Goal: Navigation & Orientation: Find specific page/section

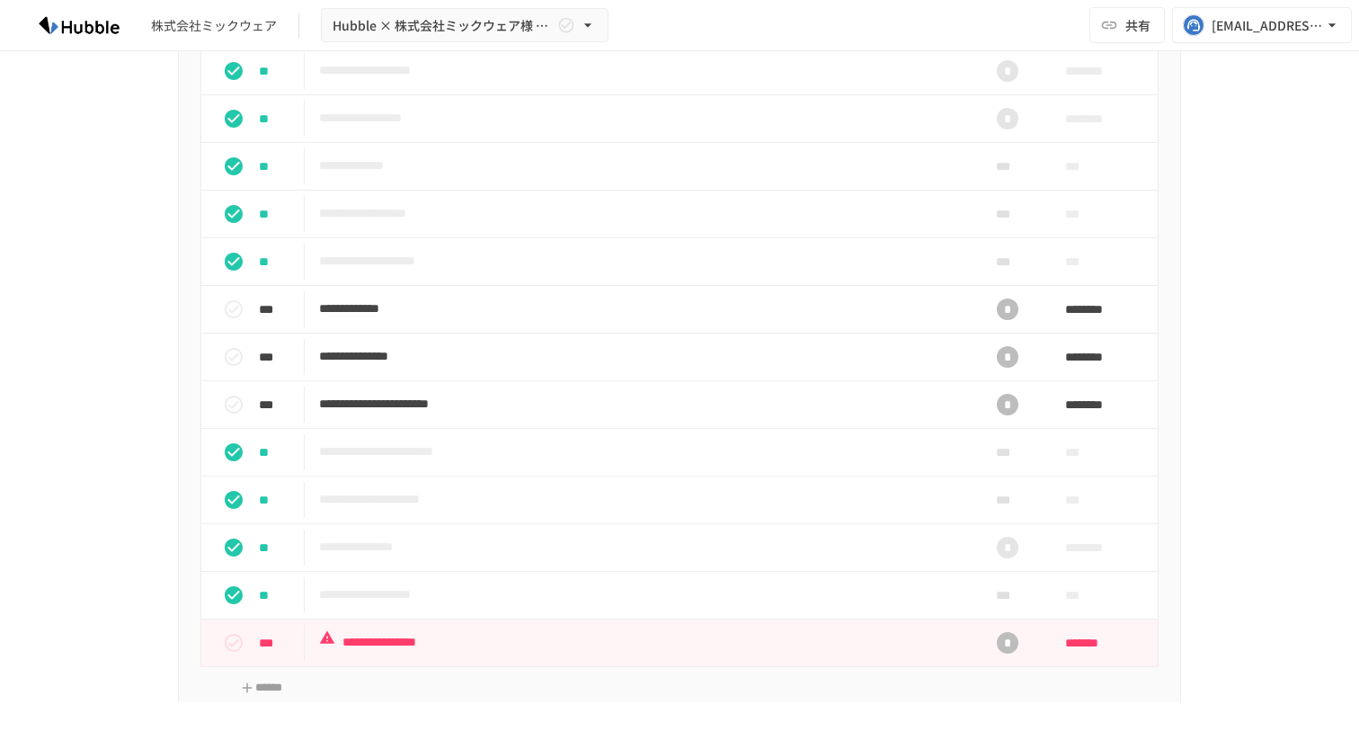
scroll to position [1968, 0]
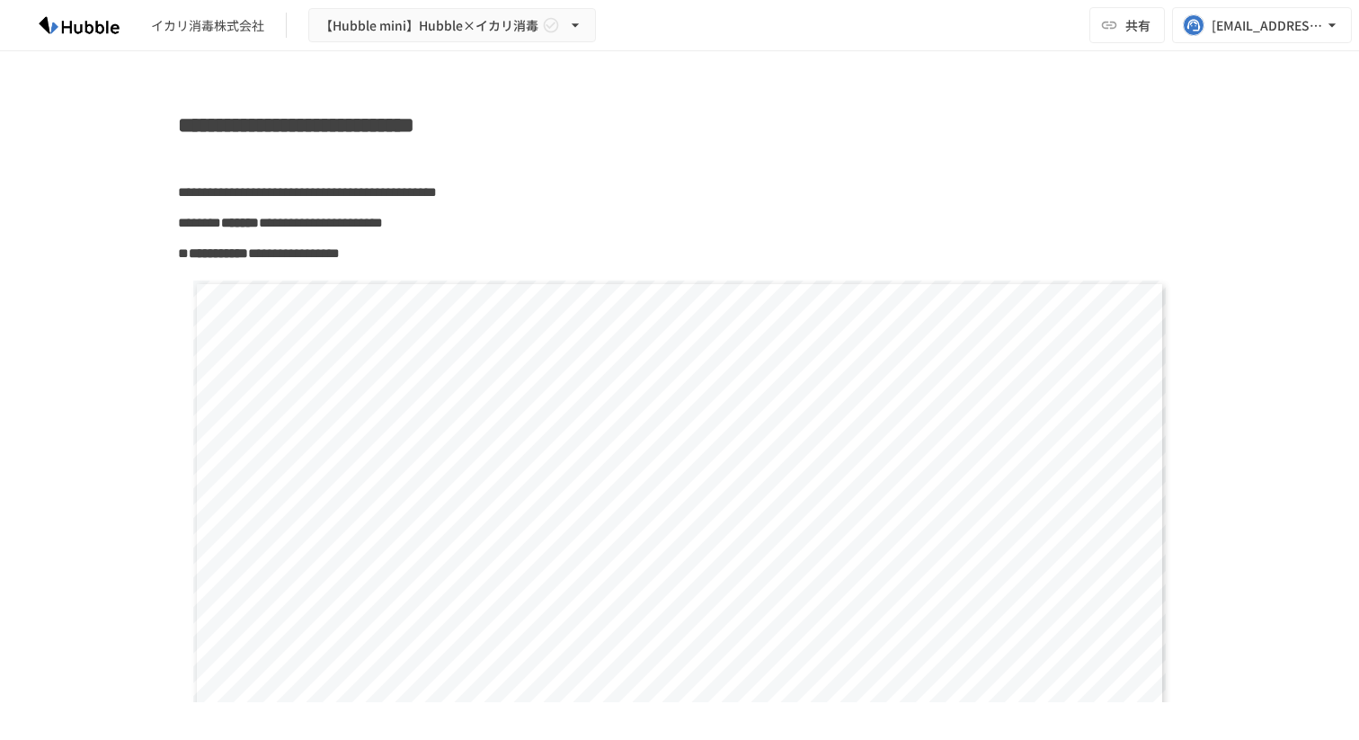
click at [80, 46] on div "イカリ消毒株式会社 【Hubble mini】Hubble×イカリ消毒 共有 [EMAIL_ADDRESS][DOMAIN_NAME]" at bounding box center [679, 25] width 1359 height 51
click at [85, 38] on img at bounding box center [79, 25] width 115 height 29
drag, startPoint x: 92, startPoint y: 31, endPoint x: 107, endPoint y: 24, distance: 16.5
click at [93, 31] on img at bounding box center [79, 25] width 115 height 29
click at [109, 23] on img at bounding box center [79, 25] width 115 height 29
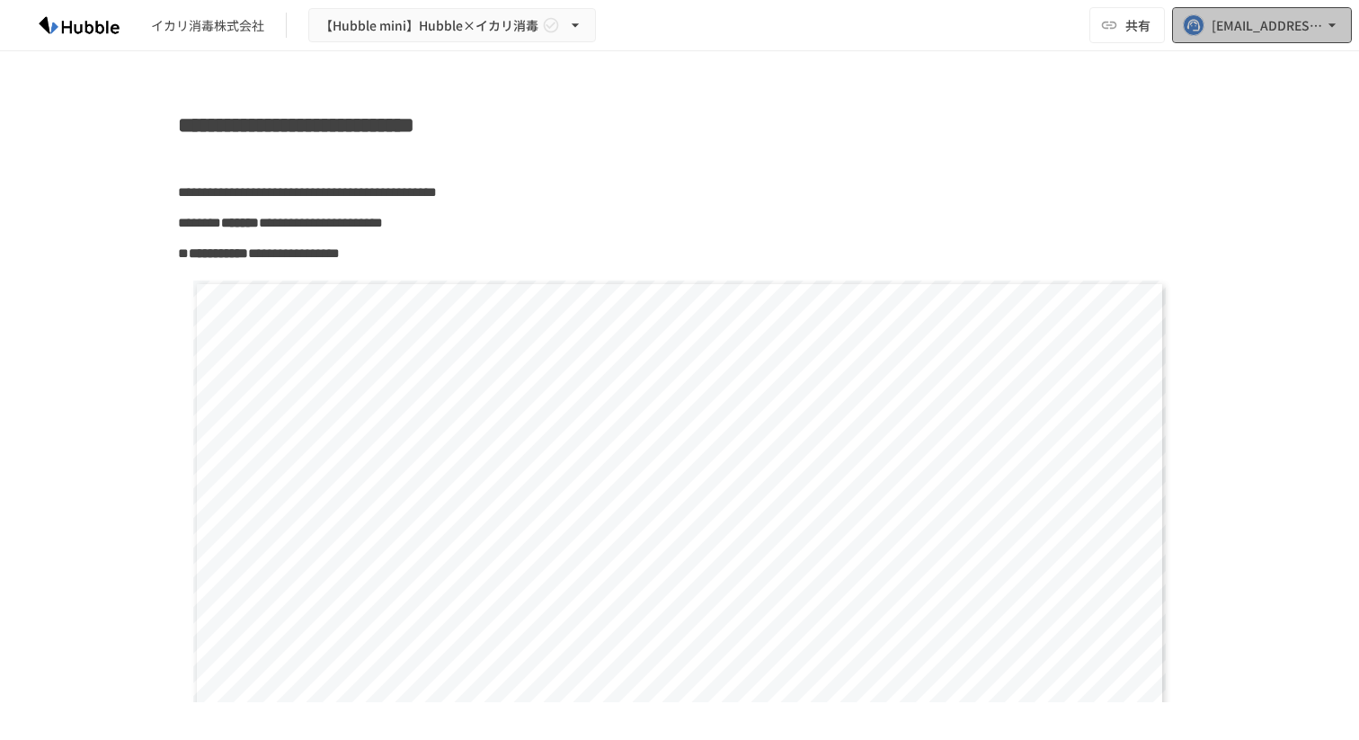
click at [1272, 31] on div "[EMAIL_ADDRESS][DOMAIN_NAME]" at bounding box center [1267, 25] width 111 height 22
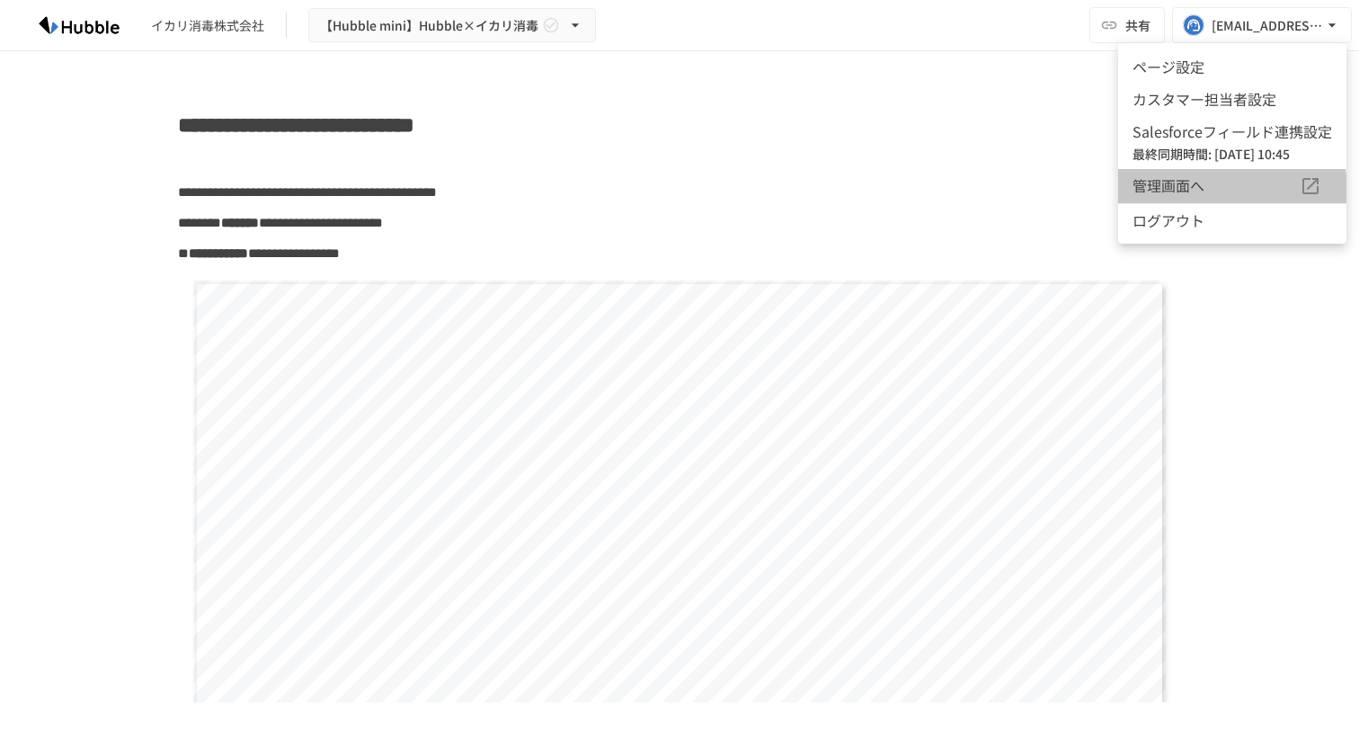
click at [1171, 193] on span "管理画面へ" at bounding box center [1216, 185] width 167 height 23
